Goal: Task Accomplishment & Management: Complete application form

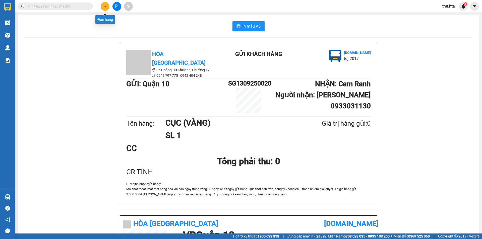
click at [103, 5] on icon "plus" at bounding box center [105, 7] width 4 height 4
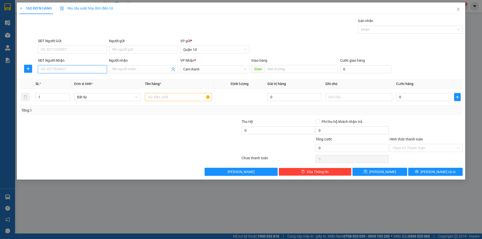
click at [66, 69] on input "SĐT Người Nhận" at bounding box center [72, 69] width 69 height 8
type input "0764496789"
click at [93, 79] on div "0764496789 - KHÔI" at bounding box center [72, 80] width 63 height 6
type input "KHÔI"
type input "60.000"
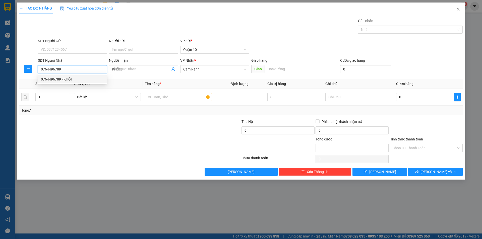
type input "60.000"
type input "0764496789"
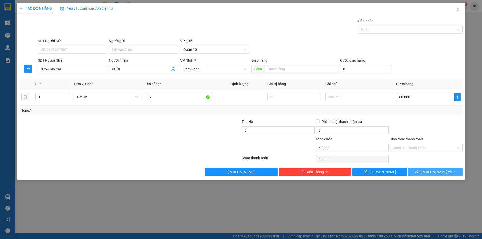
click at [433, 169] on span "[PERSON_NAME] và In" at bounding box center [437, 172] width 35 height 6
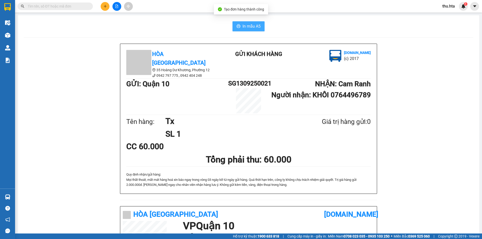
click at [252, 22] on button "In mẫu A5" at bounding box center [248, 26] width 32 height 10
click at [399, 173] on div "Hòa Thuận Anh 35 Hoàng Dư Khương, Phường 12 0942 797 775 , 0942 404 248 Gửi k…" at bounding box center [248, 212] width 449 height 337
drag, startPoint x: 399, startPoint y: 173, endPoint x: 404, endPoint y: 179, distance: 8.0
click at [399, 175] on div "Hòa Thuận Anh 35 Hoàng Dư Khương, Phường 12 0942 797 775 , 0942 404 248 Gửi k…" at bounding box center [248, 212] width 449 height 337
click at [106, 4] on button at bounding box center [105, 6] width 9 height 9
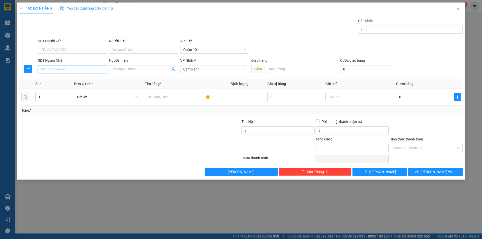
click at [52, 68] on input "SĐT Người Nhận" at bounding box center [72, 69] width 69 height 8
click at [74, 78] on div "0776620668 - THỦY" at bounding box center [72, 80] width 63 height 6
type input "0776620668"
type input "THỦY"
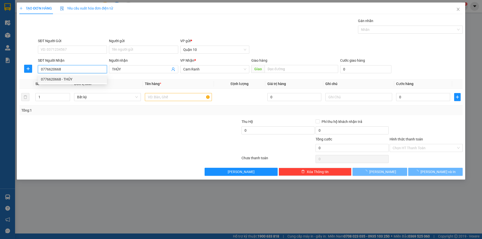
type input "20.000"
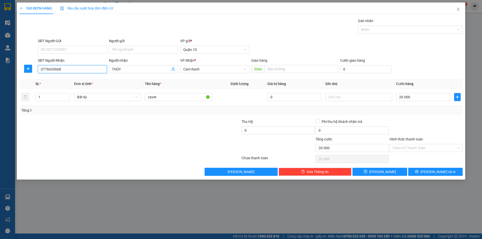
type input "0776620668"
drag, startPoint x: 134, startPoint y: 124, endPoint x: 151, endPoint y: 117, distance: 19.0
click at [136, 123] on div at bounding box center [93, 128] width 148 height 18
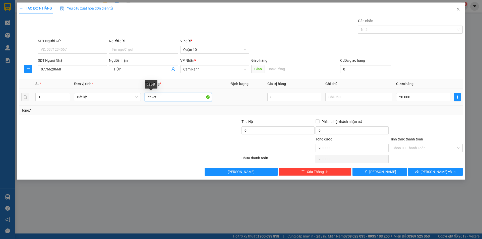
click at [161, 99] on input "cavet" at bounding box center [178, 97] width 67 height 8
type input "TG"
click at [422, 99] on input "20.000" at bounding box center [423, 97] width 54 height 8
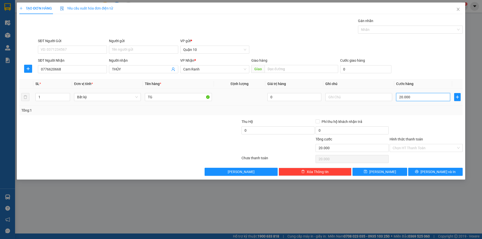
type input "7"
type input "0"
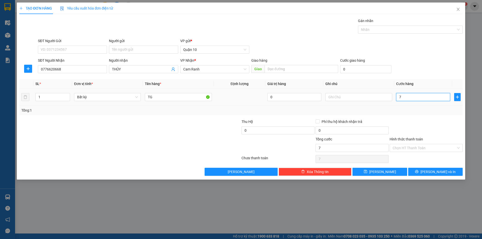
type input "0"
type input "8"
type input "08"
type input "80"
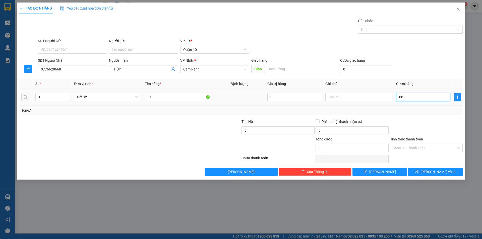
type input "80"
type input "080"
type input "80.000"
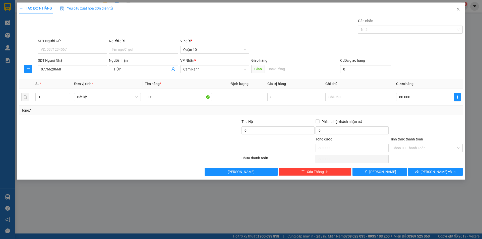
click at [411, 118] on div "Transit Pickup Surcharge Ids Transit Deliver Surcharge Ids Transit Deliver Surc…" at bounding box center [240, 97] width 443 height 158
click at [409, 94] on input "80.000" at bounding box center [423, 97] width 54 height 8
type input "7"
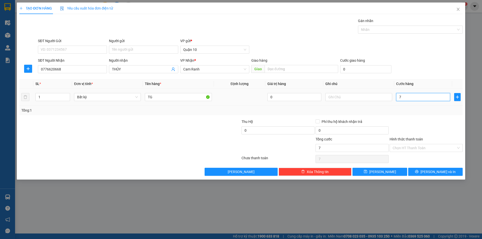
type input "70"
type input "70.000"
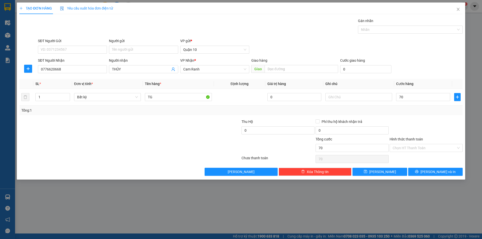
type input "70.000"
click at [417, 110] on div "Tổng: 1" at bounding box center [240, 111] width 439 height 6
click at [438, 150] on input "Hình thức thanh toán" at bounding box center [423, 148] width 63 height 8
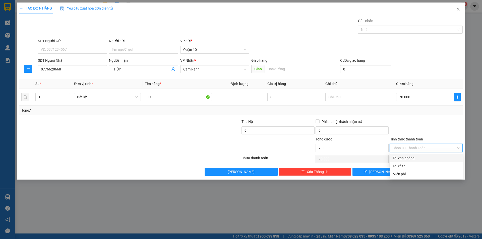
click at [414, 158] on div "Tại văn phòng" at bounding box center [425, 158] width 67 height 6
type input "0"
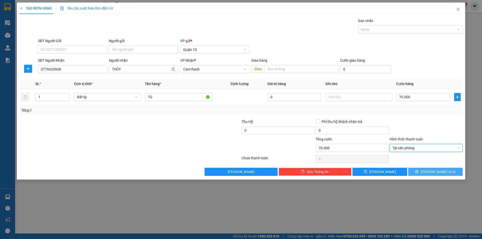
click at [433, 169] on span "[PERSON_NAME] và In" at bounding box center [437, 172] width 35 height 6
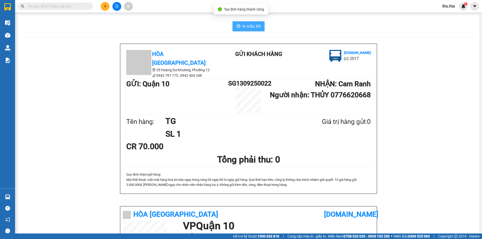
click at [239, 26] on button "In mẫu A5" at bounding box center [248, 26] width 32 height 10
click at [107, 7] on button at bounding box center [105, 6] width 9 height 9
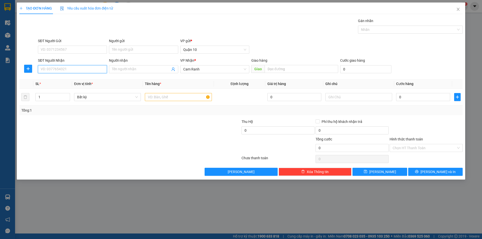
click at [61, 70] on input "SĐT Người Nhận" at bounding box center [72, 69] width 69 height 8
type input "0937184014"
click at [130, 66] on input "Người nhận" at bounding box center [141, 69] width 58 height 6
type input "79C1 45643"
click at [187, 99] on input "text" at bounding box center [178, 97] width 67 height 8
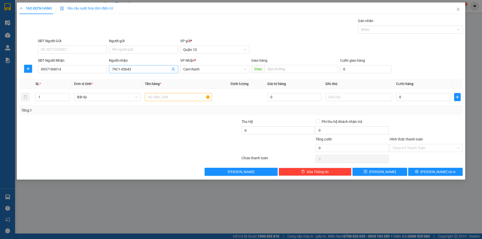
click at [141, 73] on span "79C1 45643" at bounding box center [143, 69] width 69 height 8
click at [140, 71] on input "79C1 45643" at bounding box center [141, 69] width 58 height 6
click at [163, 99] on input "text" at bounding box center [178, 97] width 67 height 8
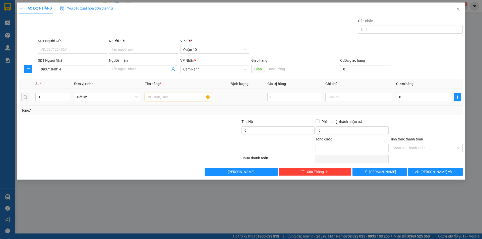
paste input "79C1 45643"
type input "79C1 45643"
click at [121, 70] on input "Người nhận" at bounding box center [141, 69] width 58 height 6
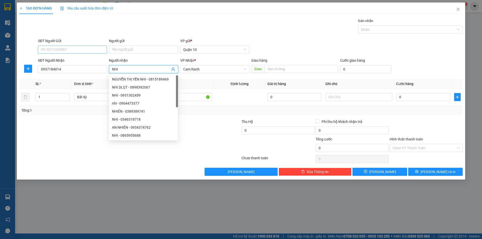
type input "NHI"
click at [65, 47] on input "SĐT Người Gửi" at bounding box center [72, 50] width 69 height 8
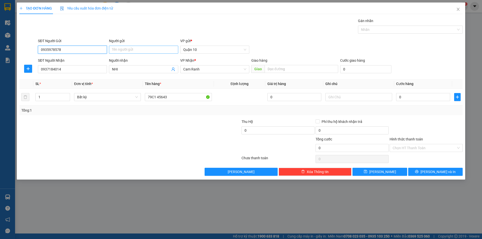
type input "0935978578"
click at [120, 51] on input "Người gửi" at bounding box center [143, 50] width 69 height 8
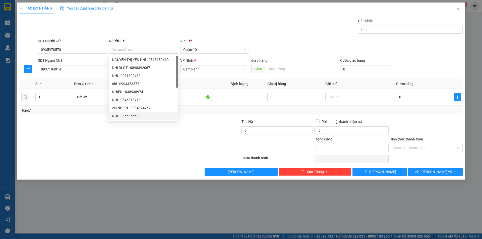
click at [201, 134] on div at bounding box center [204, 128] width 74 height 18
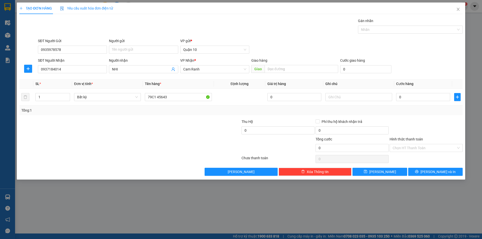
drag, startPoint x: 325, startPoint y: 109, endPoint x: 288, endPoint y: 109, distance: 36.9
click at [323, 109] on div "Tổng: 1" at bounding box center [240, 111] width 439 height 6
click at [177, 96] on input "79C1 45643" at bounding box center [178, 97] width 67 height 8
type input "79C1 45643 + CK"
drag, startPoint x: 184, startPoint y: 140, endPoint x: 264, endPoint y: 140, distance: 80.8
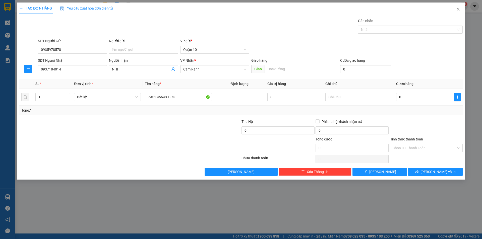
click at [184, 140] on div at bounding box center [204, 146] width 74 height 18
click at [142, 72] on input "NHI" at bounding box center [141, 69] width 58 height 6
type input "NHI ĐLMQUAN"
click at [145, 144] on div at bounding box center [93, 146] width 148 height 18
click at [430, 96] on input "0" at bounding box center [423, 97] width 54 height 8
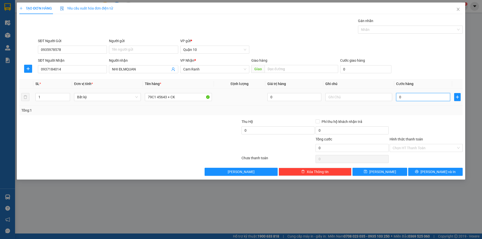
type input "7"
type input "75"
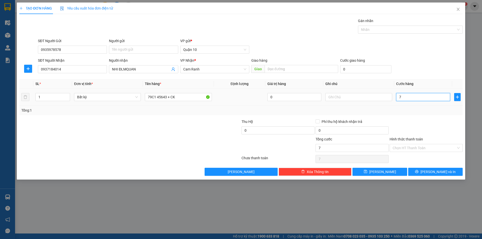
type input "75"
type input "750"
type input "750.000"
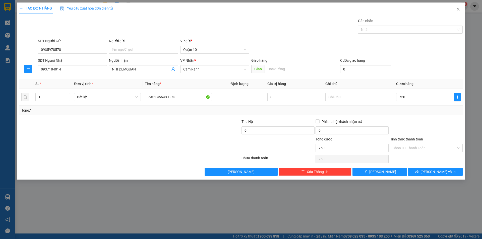
type input "750.000"
click at [422, 118] on div "Transit Pickup Surcharge Ids Transit Deliver Surcharge Ids Transit Deliver Surc…" at bounding box center [240, 97] width 443 height 158
click at [433, 120] on div at bounding box center [426, 128] width 74 height 18
click at [425, 129] on div at bounding box center [426, 128] width 74 height 18
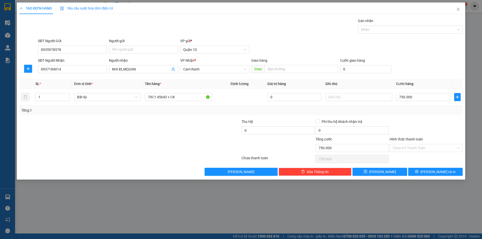
click at [421, 127] on div at bounding box center [426, 128] width 74 height 18
click at [437, 127] on div at bounding box center [426, 128] width 74 height 18
drag, startPoint x: 201, startPoint y: 125, endPoint x: 218, endPoint y: 124, distance: 16.3
click at [203, 124] on div at bounding box center [204, 128] width 74 height 18
click at [436, 120] on div at bounding box center [426, 128] width 74 height 18
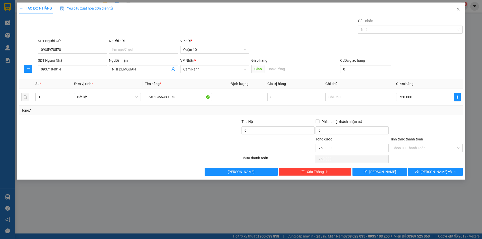
drag, startPoint x: 421, startPoint y: 129, endPoint x: 419, endPoint y: 132, distance: 4.0
click at [420, 130] on div at bounding box center [426, 128] width 74 height 18
click at [440, 125] on div at bounding box center [426, 128] width 74 height 18
drag, startPoint x: 172, startPoint y: 113, endPoint x: 174, endPoint y: 110, distance: 4.0
click at [172, 113] on div "Tổng: 1" at bounding box center [240, 111] width 443 height 10
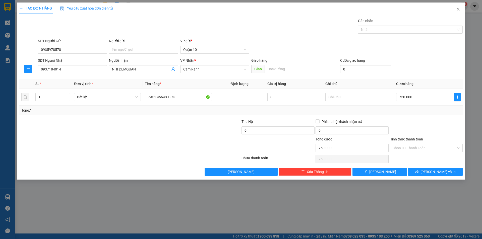
click at [131, 79] on th "Đơn vị tính *" at bounding box center [107, 84] width 71 height 10
click at [428, 120] on div at bounding box center [426, 128] width 74 height 18
click at [447, 113] on div "Tổng: 1" at bounding box center [240, 111] width 443 height 10
click at [429, 130] on div at bounding box center [426, 128] width 74 height 18
click at [435, 118] on div "Transit Pickup Surcharge Ids Transit Deliver Surcharge Ids Transit Deliver Surc…" at bounding box center [240, 97] width 443 height 158
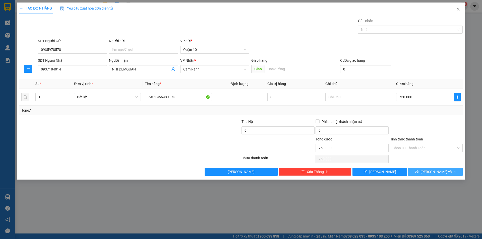
drag, startPoint x: 428, startPoint y: 171, endPoint x: 383, endPoint y: 160, distance: 45.6
click at [418, 170] on icon "printer" at bounding box center [417, 172] width 4 height 4
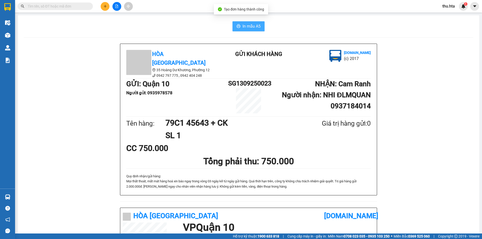
click at [248, 29] on span "In mẫu A5" at bounding box center [251, 26] width 18 height 6
click at [103, 6] on icon "plus" at bounding box center [105, 7] width 4 height 4
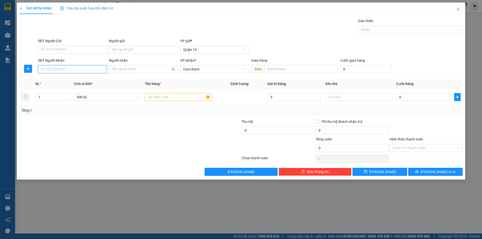
click at [84, 70] on input "SĐT Người Nhận" at bounding box center [72, 69] width 69 height 8
click at [48, 80] on div "0982887581 - HẬU" at bounding box center [72, 80] width 63 height 6
type input "0982887581"
type input "HẬU"
type input "30.000"
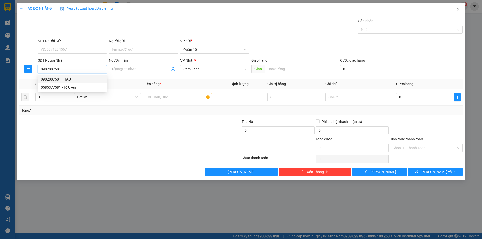
type input "30.000"
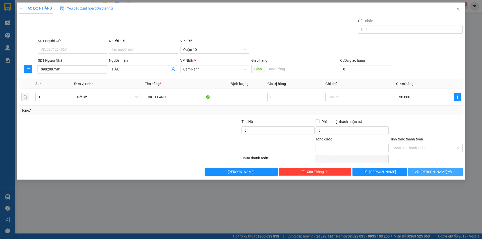
type input "0982887581"
click at [433, 172] on span "[PERSON_NAME] và In" at bounding box center [437, 172] width 35 height 6
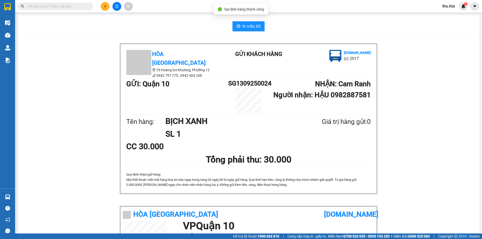
click at [255, 19] on div "In mẫu A5 Hòa Thuận Anh 35 Hoàng Dư Khương, [GEOGRAPHIC_DATA] 12 0942 797 775 …" at bounding box center [248, 200] width 461 height 371
drag, startPoint x: 255, startPoint y: 27, endPoint x: 315, endPoint y: 51, distance: 64.8
click at [255, 27] on span "In mẫu A5" at bounding box center [251, 26] width 18 height 6
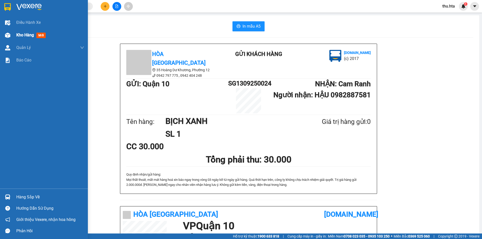
click at [6, 39] on div at bounding box center [7, 35] width 9 height 9
